Goal: Find specific page/section: Find specific page/section

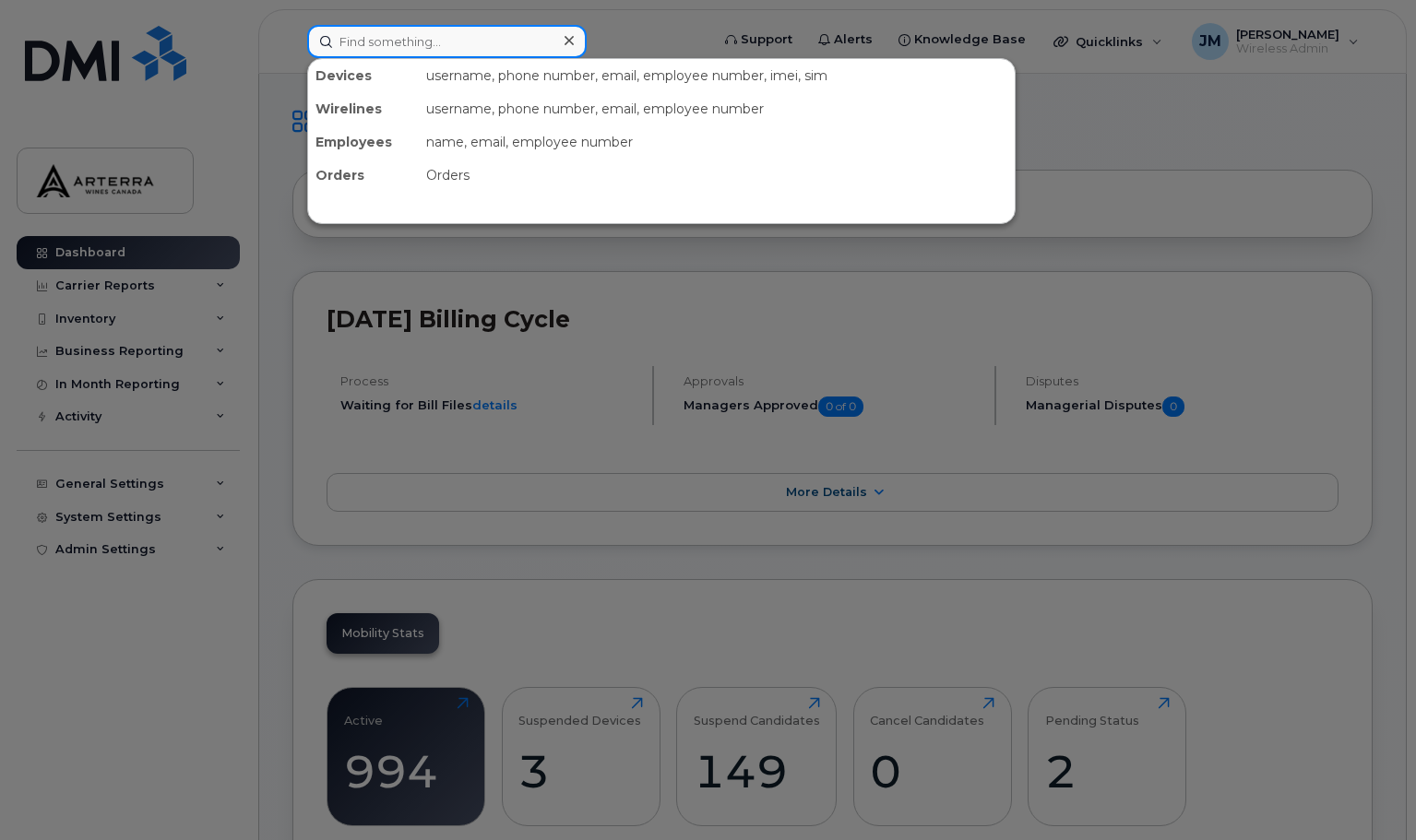
click at [485, 39] on input at bounding box center [446, 42] width 280 height 33
type input "[PERSON_NAME]"
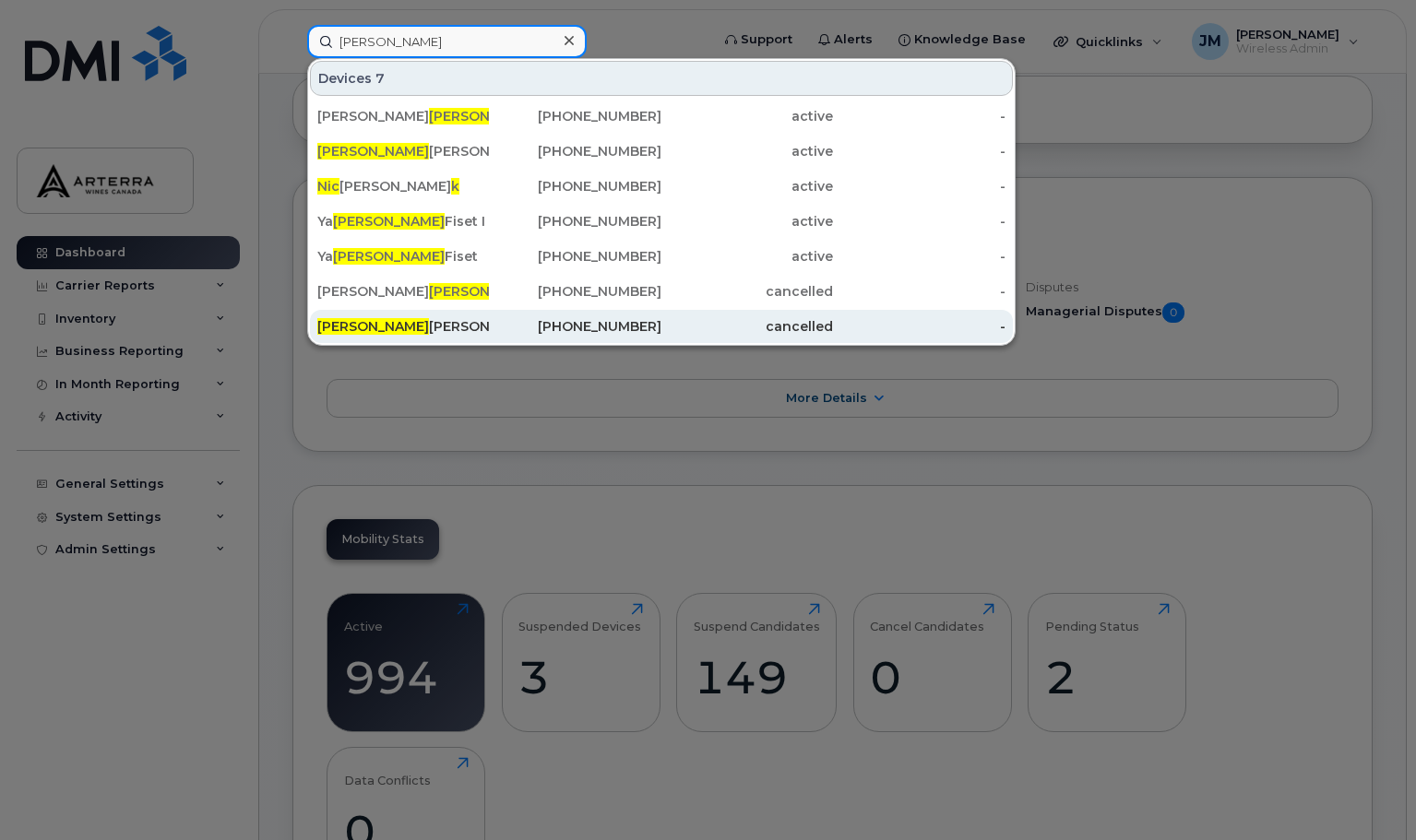
scroll to position [185, 0]
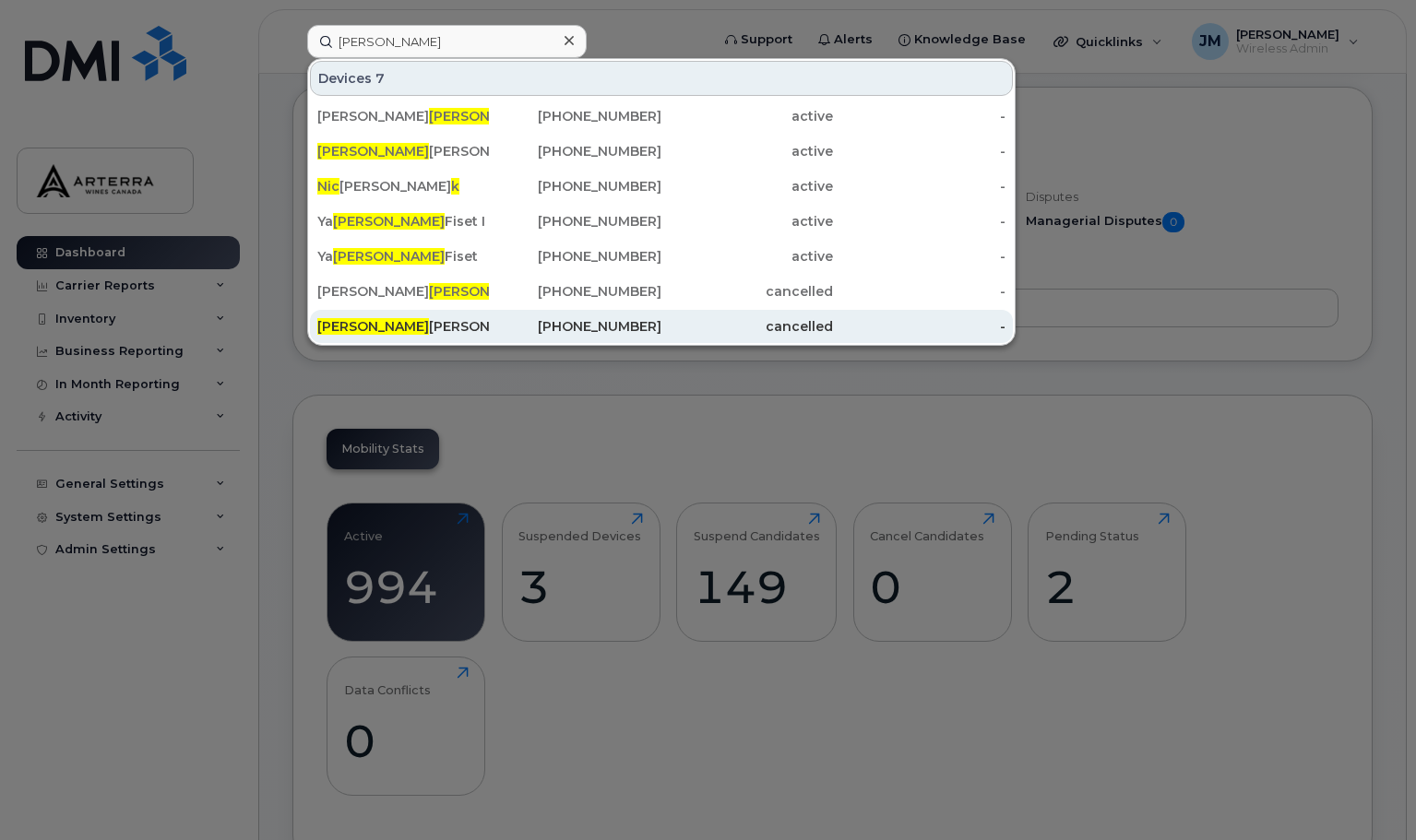
click at [364, 316] on div "[PERSON_NAME]" at bounding box center [403, 326] width 171 height 33
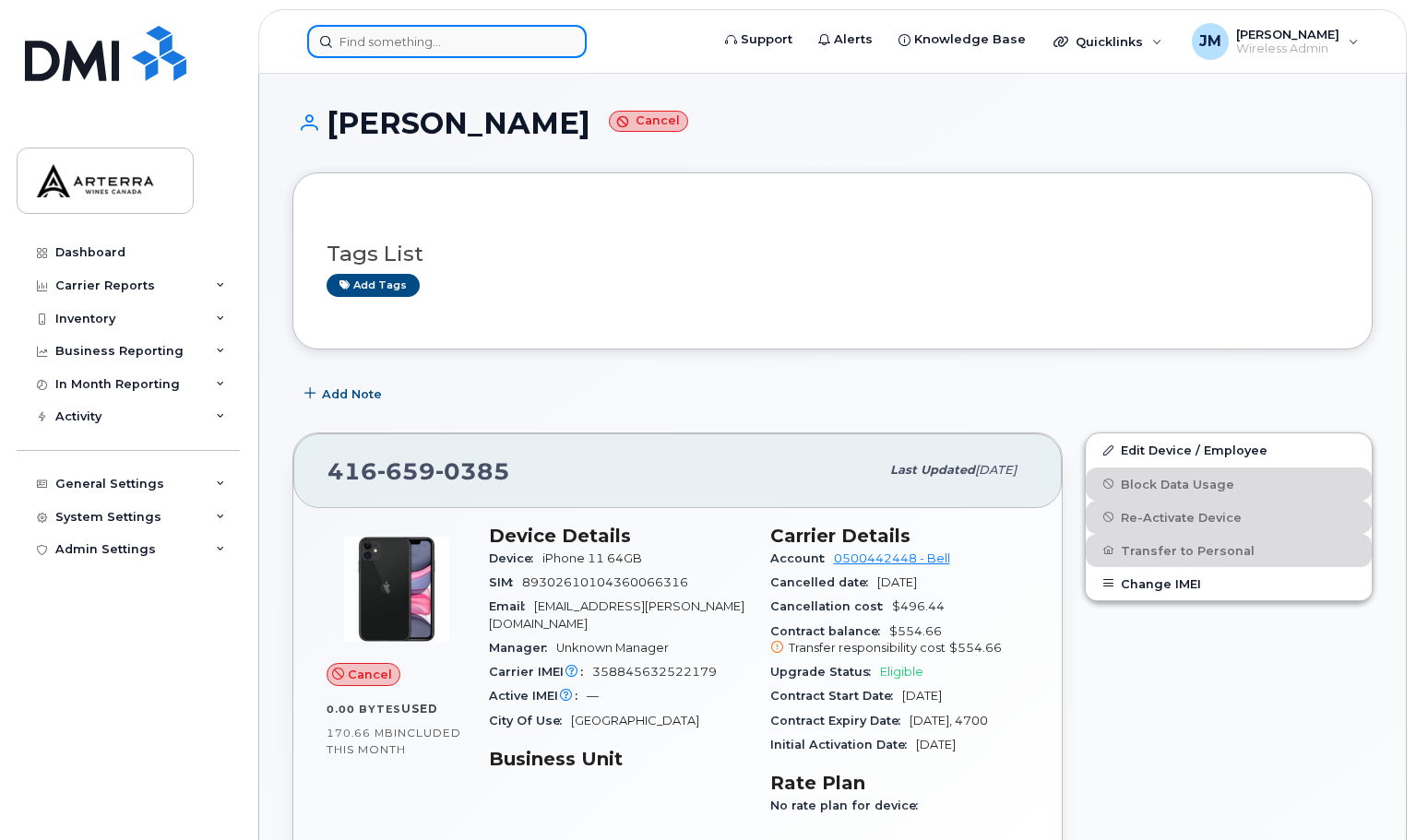
click at [416, 38] on input at bounding box center [446, 42] width 280 height 33
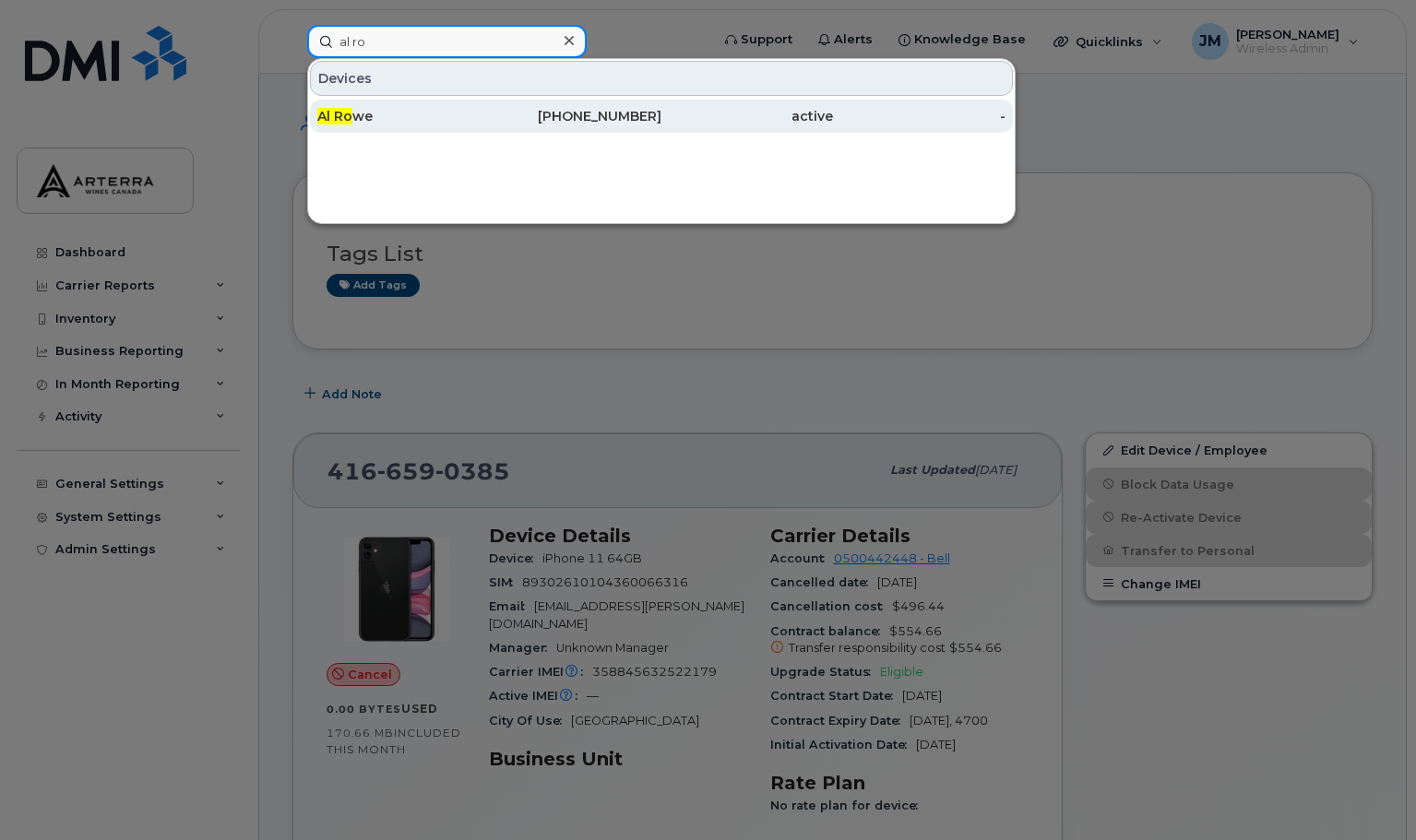
type input "al ro"
click at [346, 114] on span "Al Ro" at bounding box center [335, 116] width 35 height 16
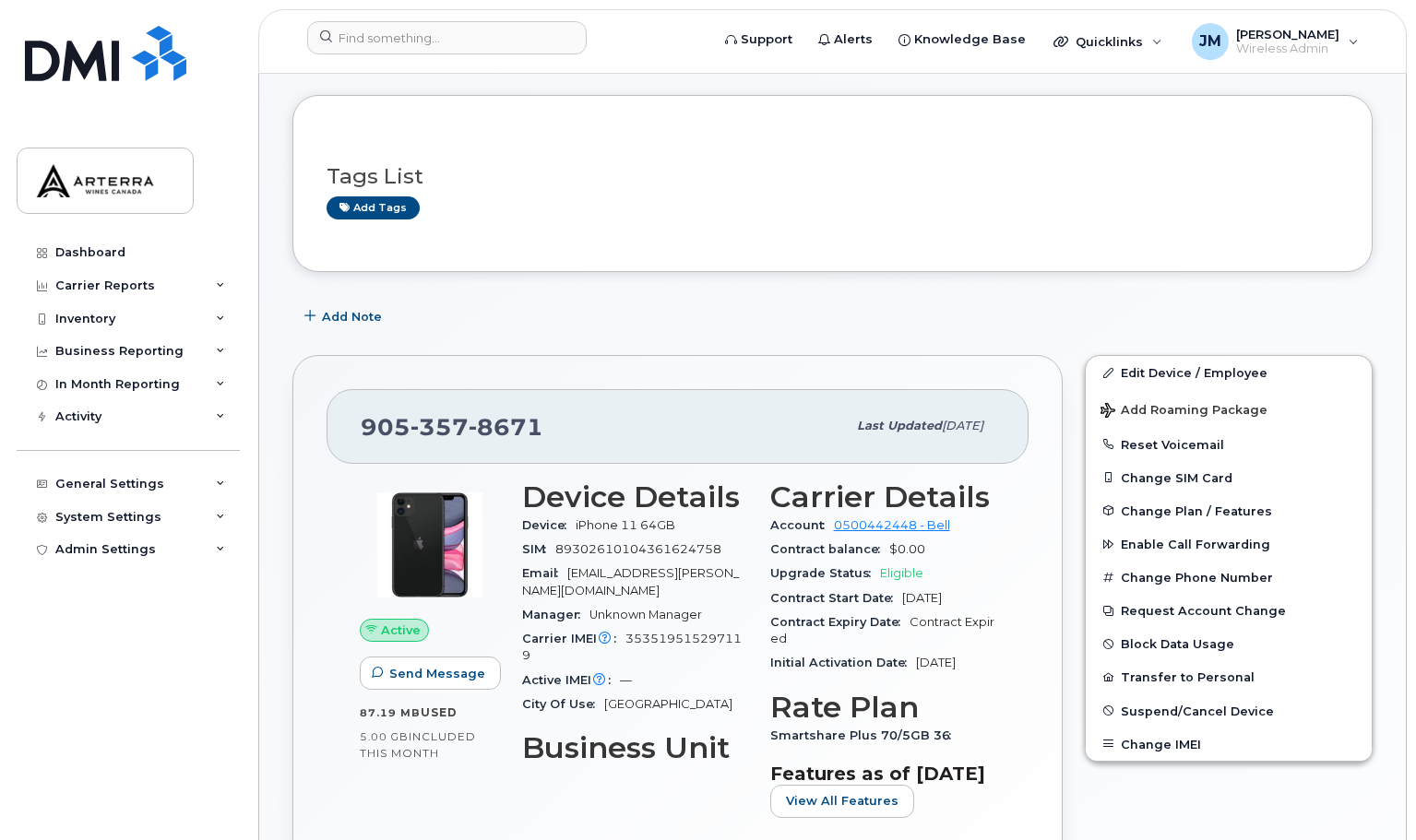
scroll to position [185, 0]
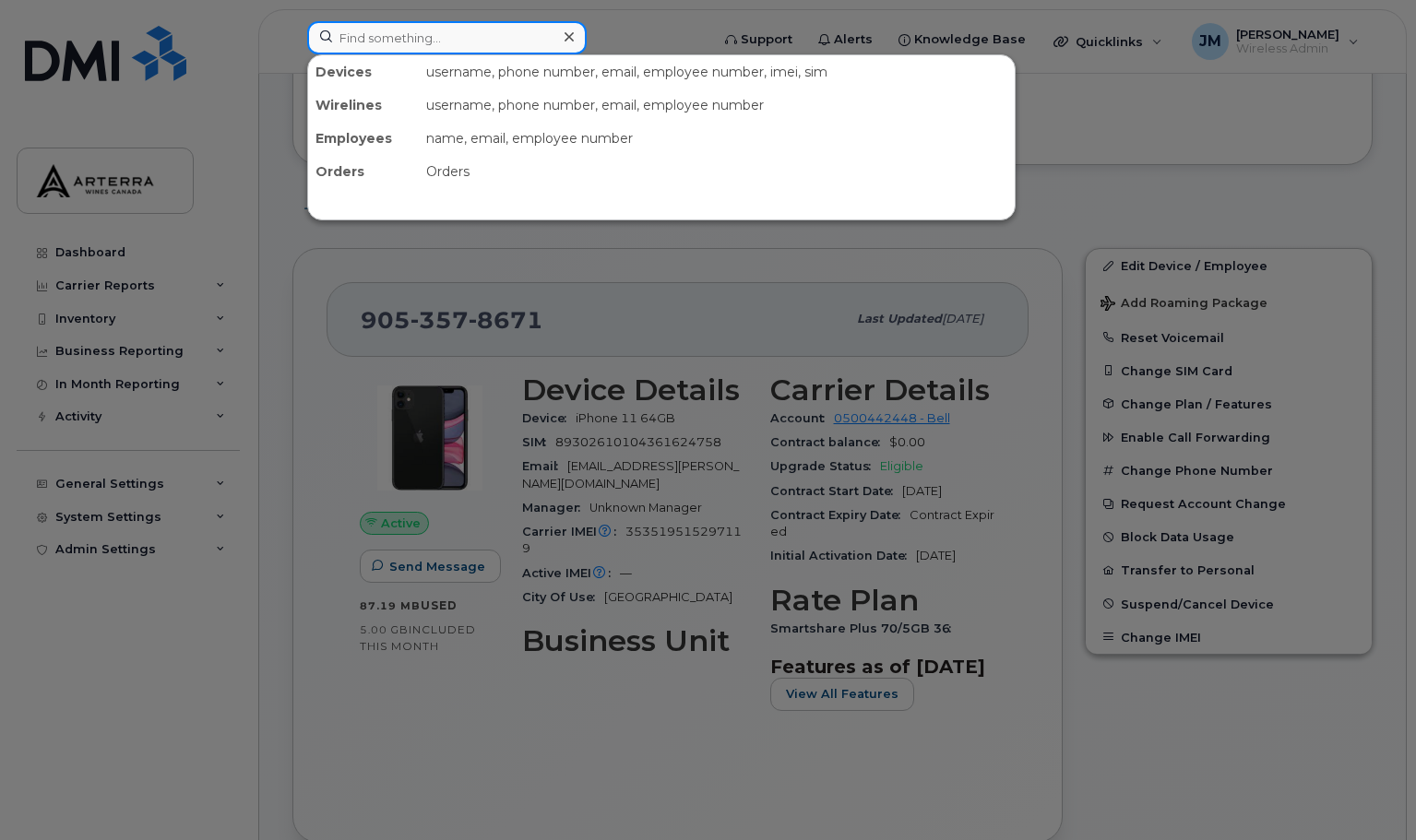
click at [448, 36] on input at bounding box center [446, 38] width 280 height 33
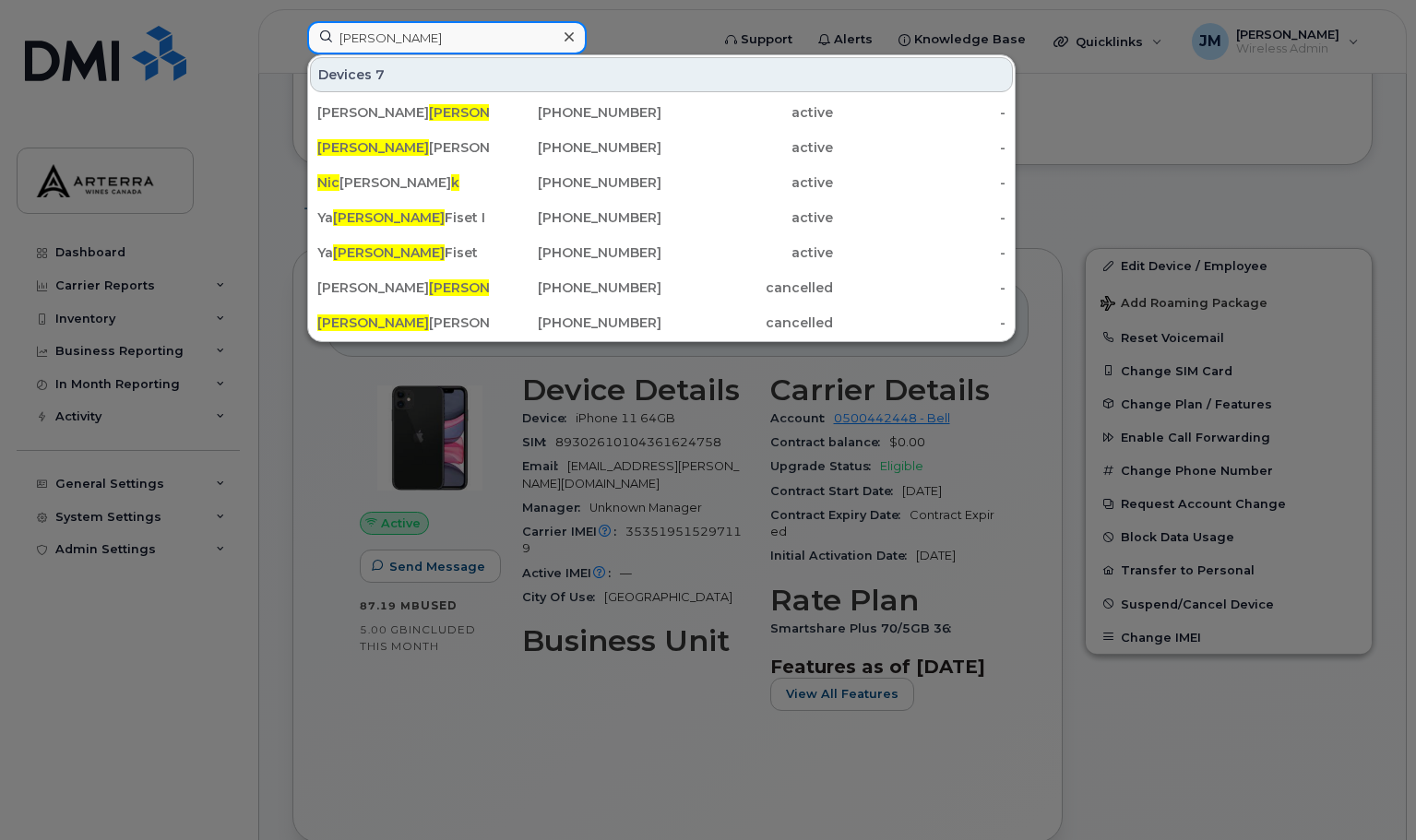
type input "[PERSON_NAME]"
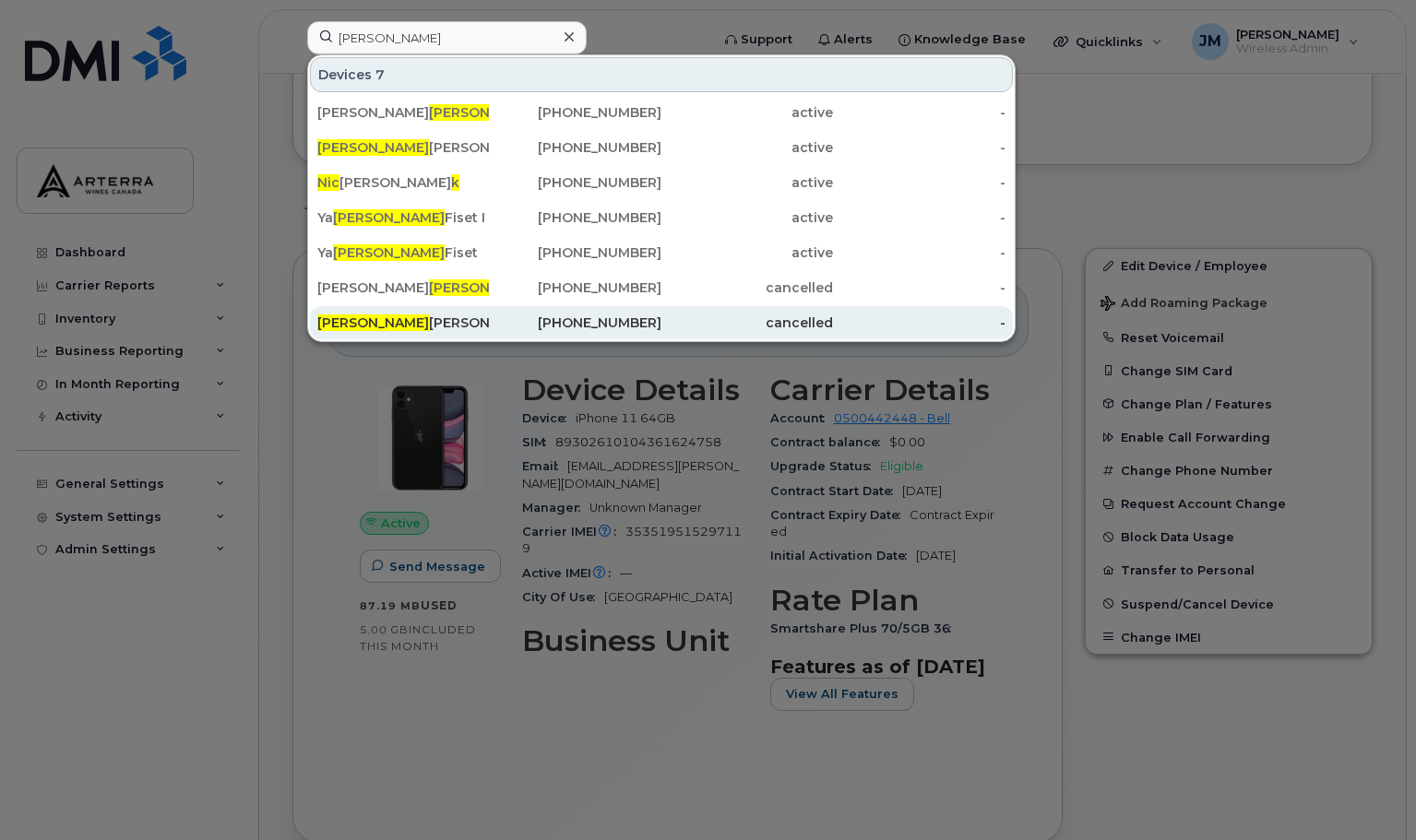
click at [388, 324] on div "[PERSON_NAME]" at bounding box center [403, 322] width 171 height 18
